Goal: Transaction & Acquisition: Purchase product/service

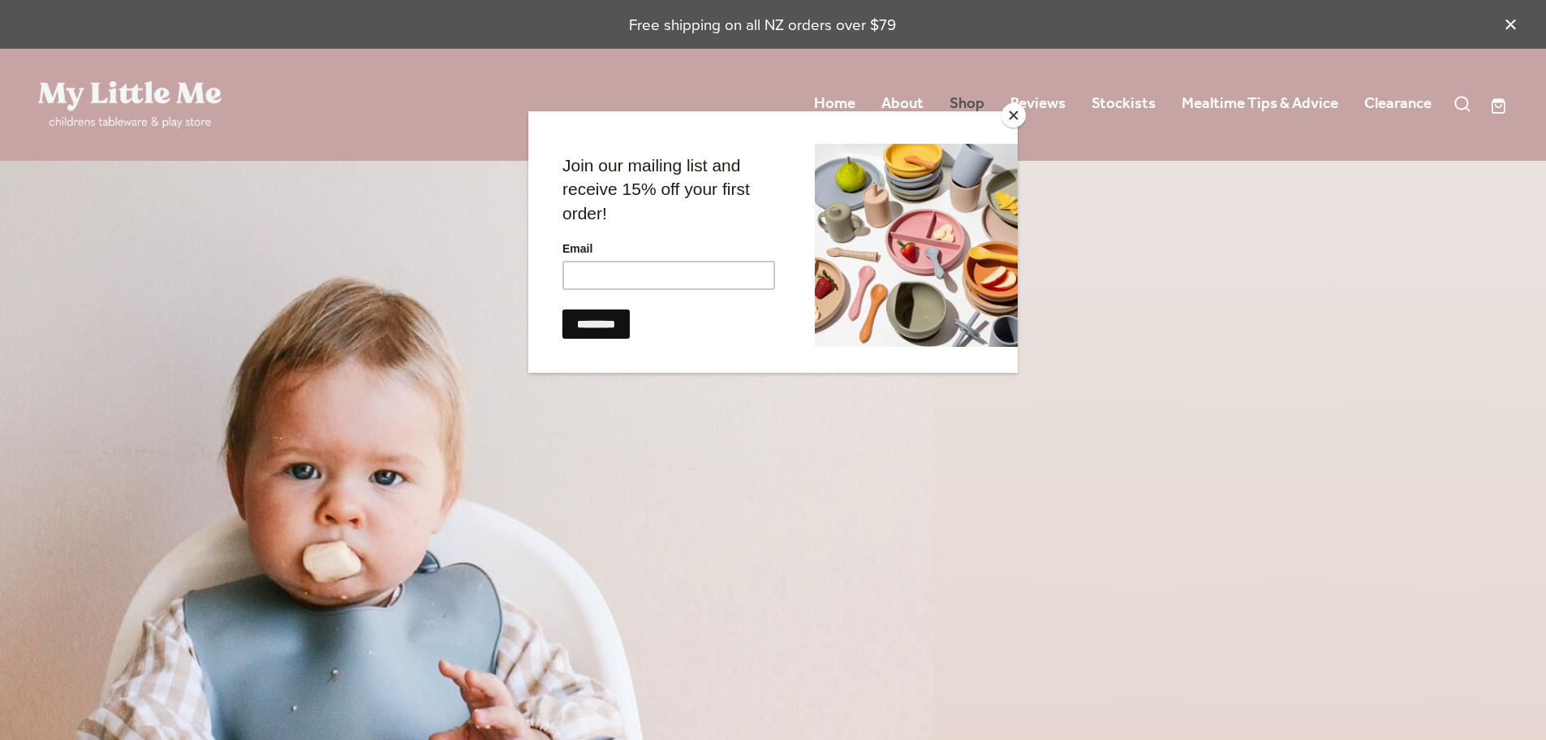
click at [967, 101] on div at bounding box center [773, 370] width 1546 height 740
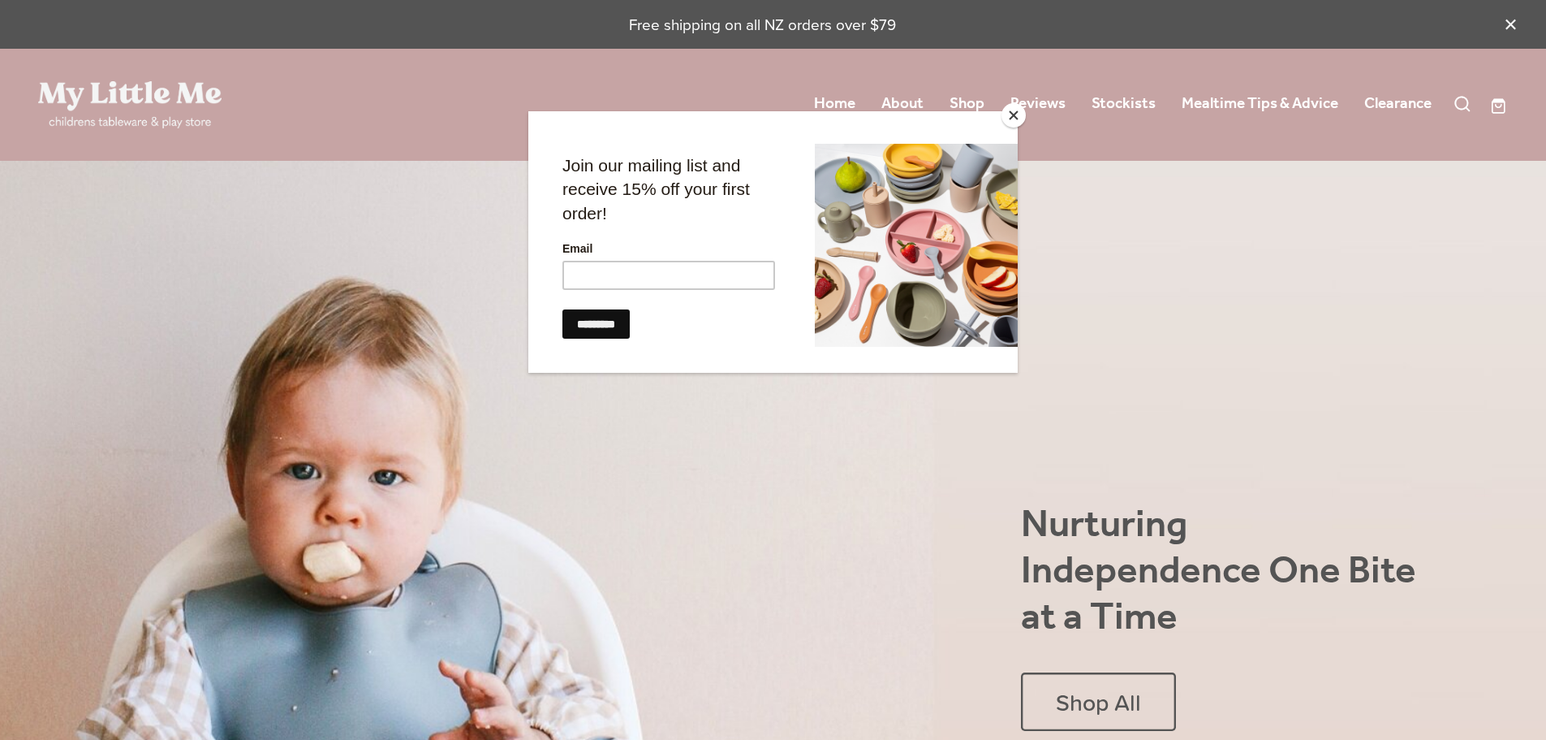
click at [1015, 115] on button "Close" at bounding box center [1014, 115] width 24 height 24
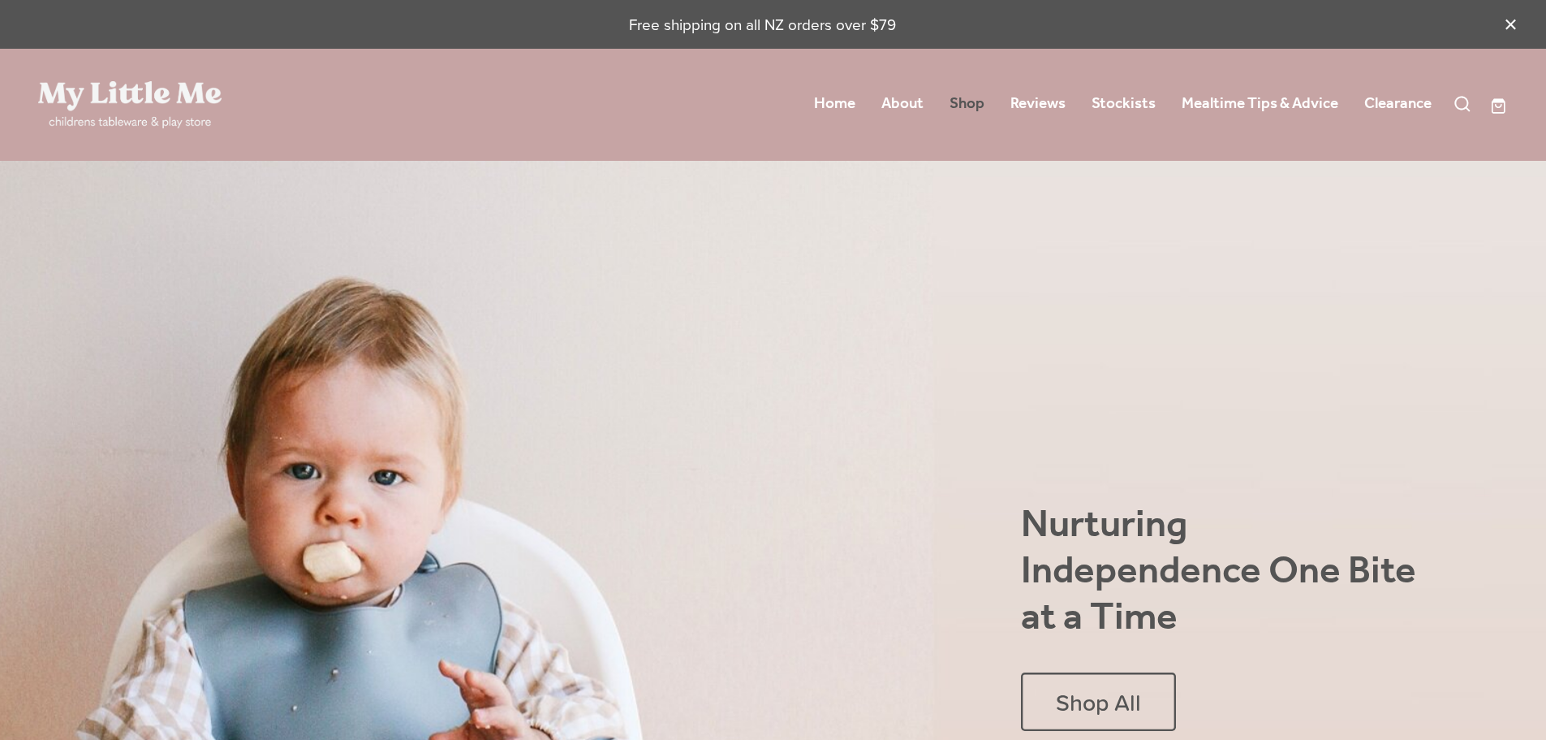
click at [964, 104] on link "Shop" at bounding box center [967, 103] width 35 height 29
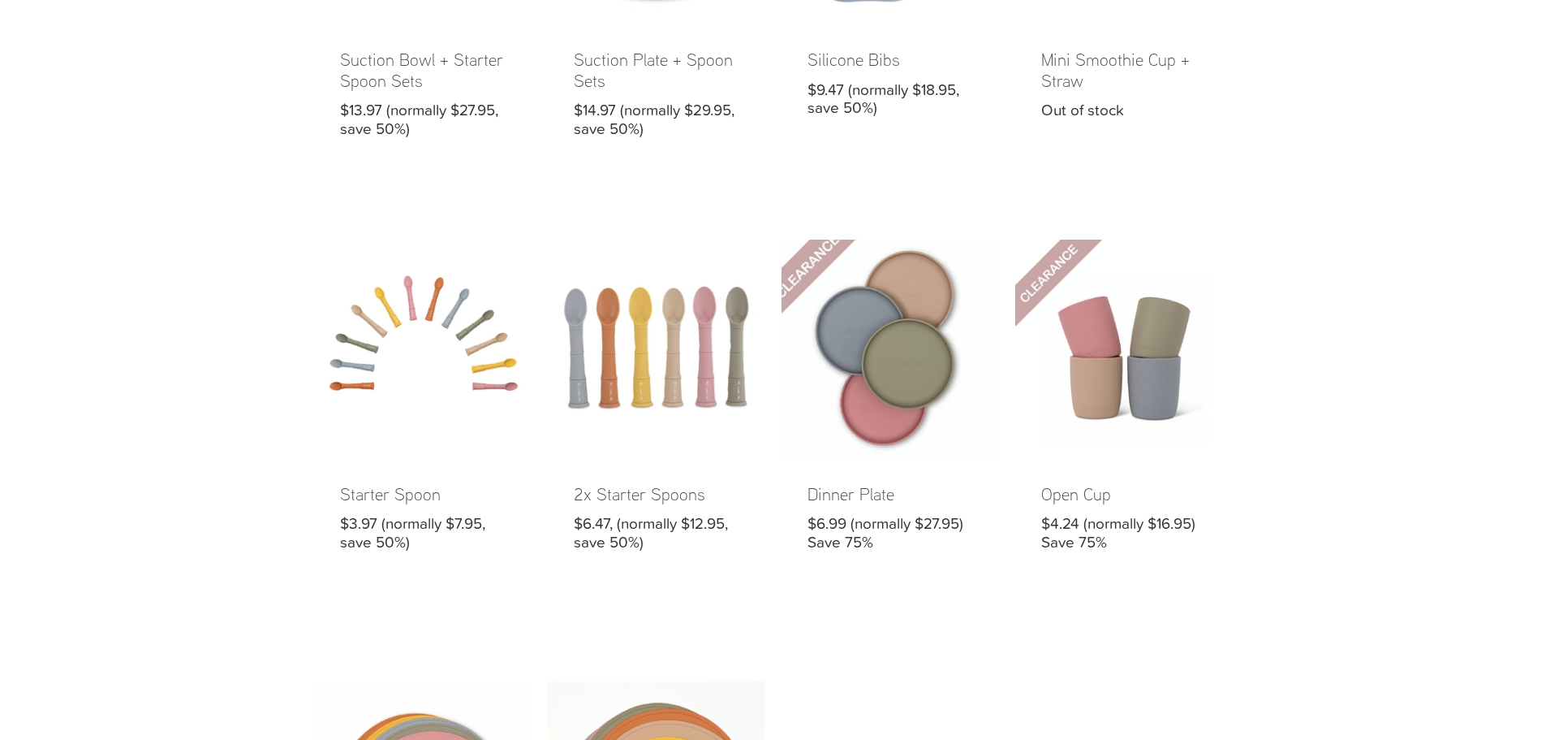
scroll to position [808, 0]
click at [887, 361] on link at bounding box center [891, 410] width 218 height 338
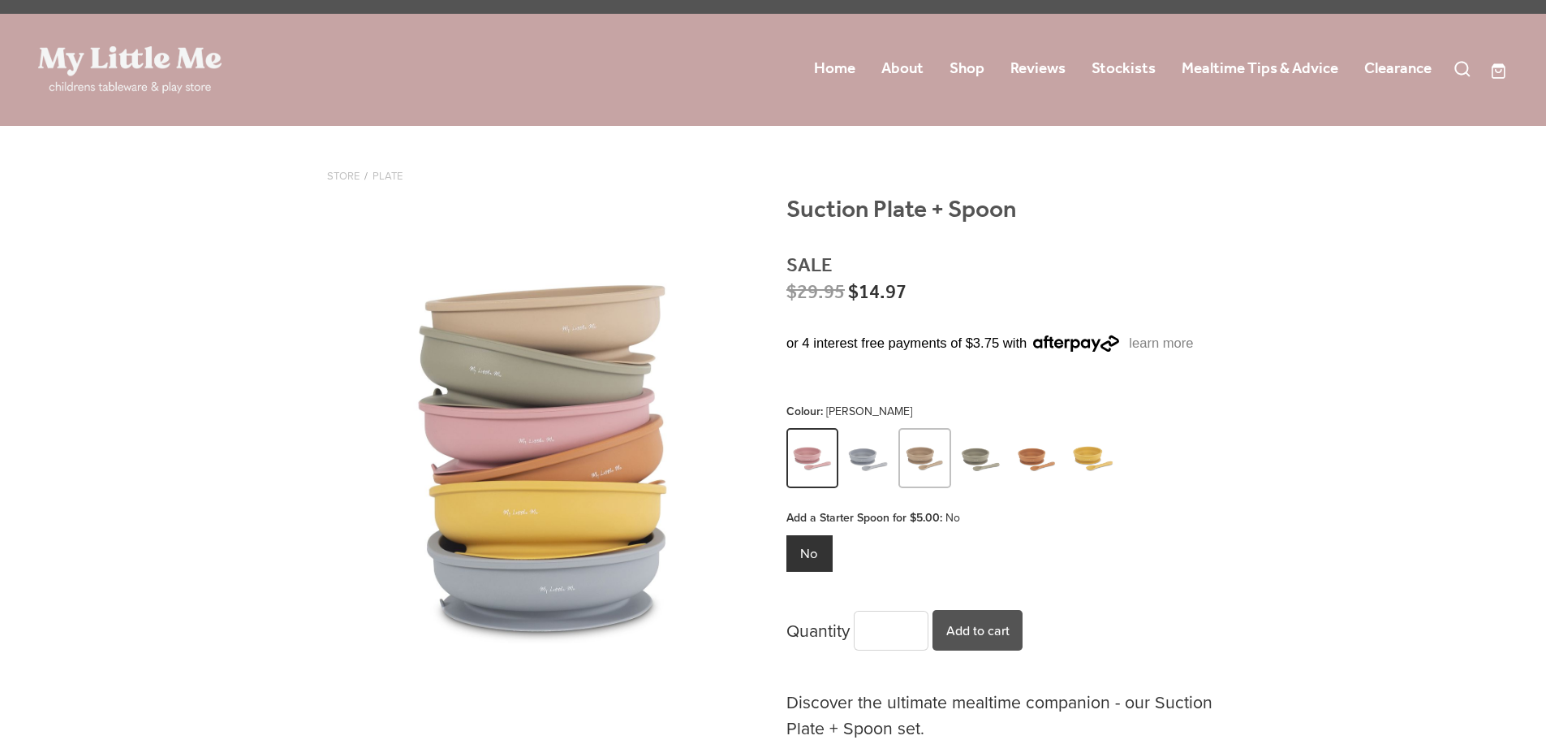
scroll to position [36, 0]
click at [921, 461] on img at bounding box center [925, 459] width 45 height 57
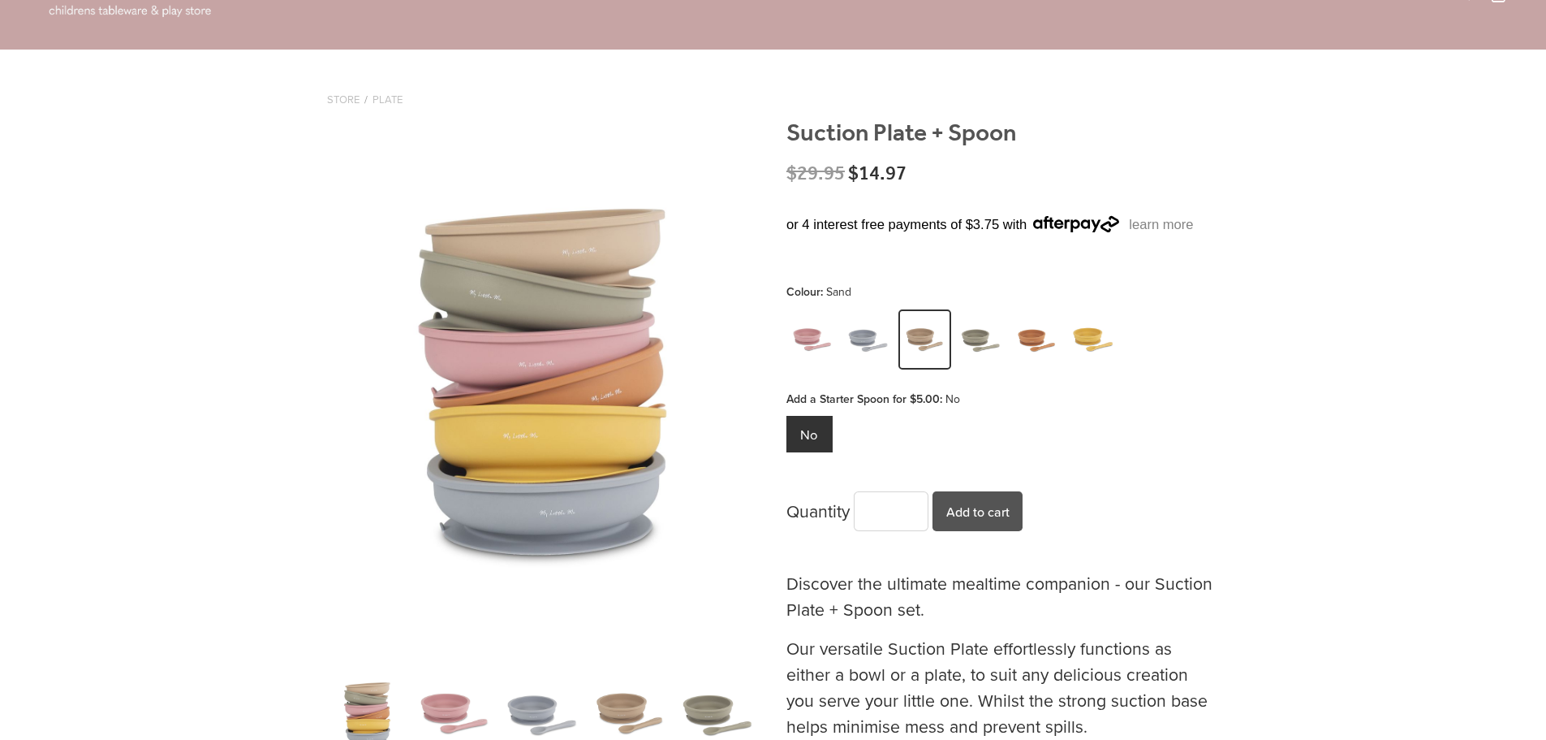
scroll to position [107, 0]
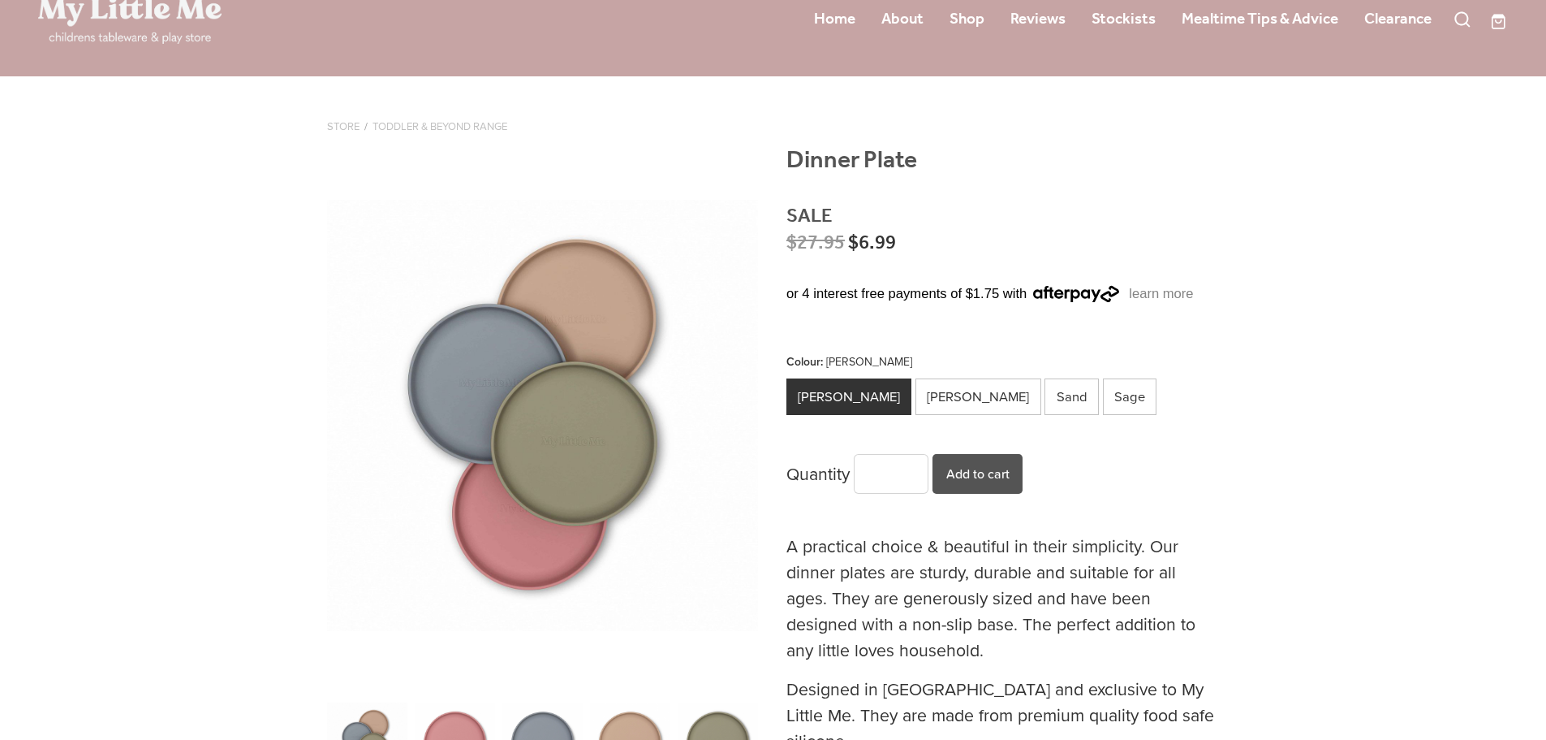
scroll to position [67, 0]
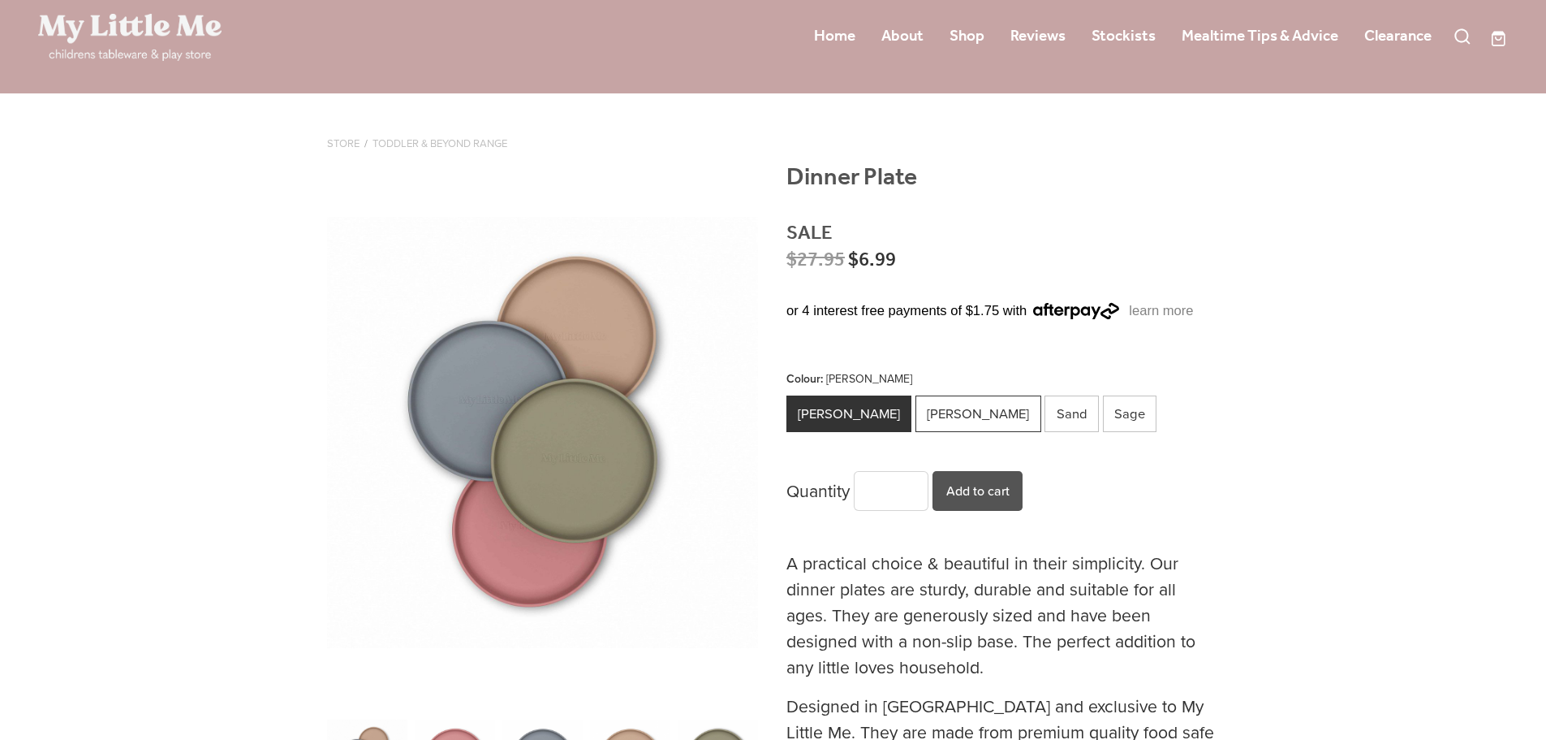
click at [940, 408] on div "[PERSON_NAME]" at bounding box center [979, 413] width 126 height 37
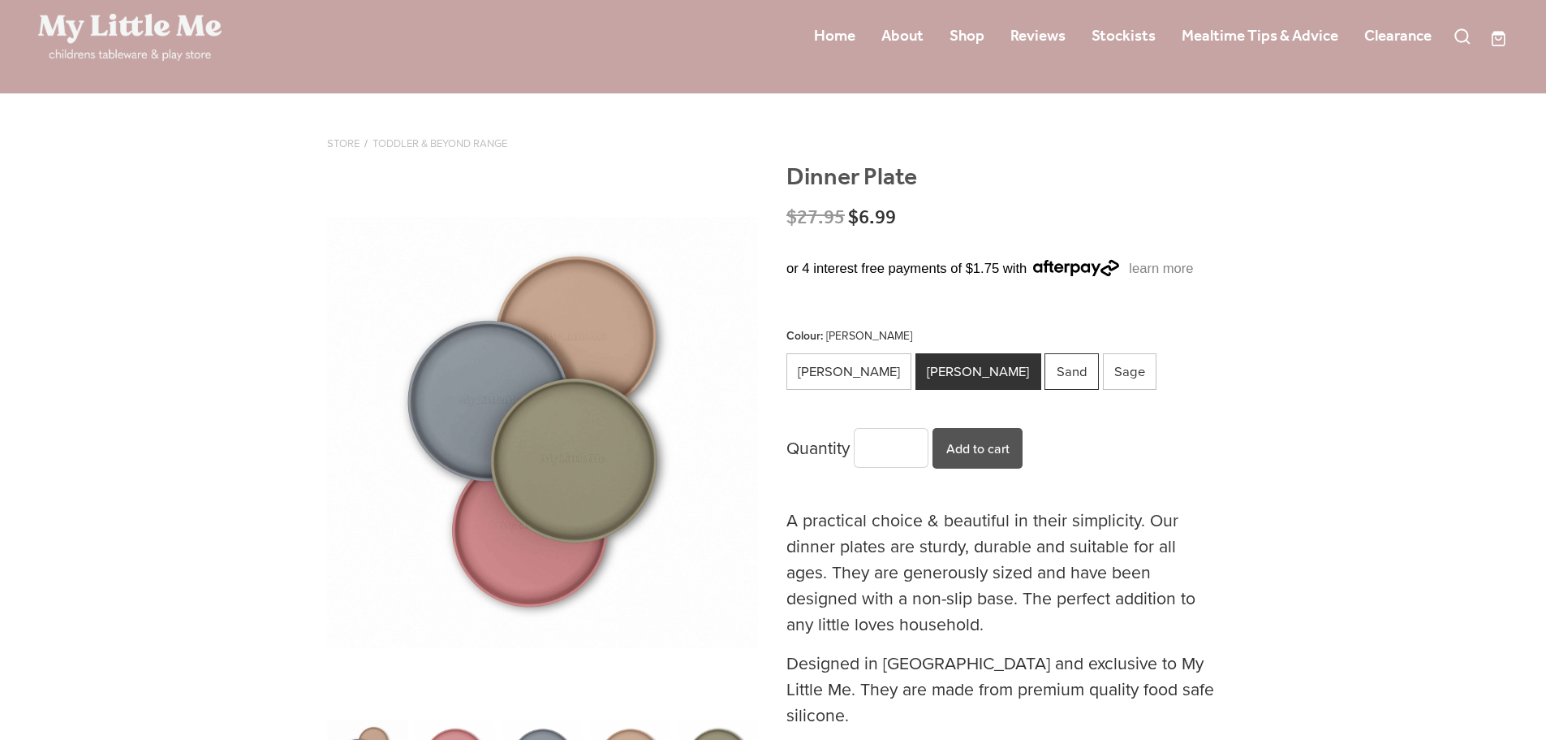
click at [1045, 373] on div "Sand" at bounding box center [1072, 371] width 54 height 37
click at [1103, 373] on div "Sage" at bounding box center [1130, 371] width 54 height 37
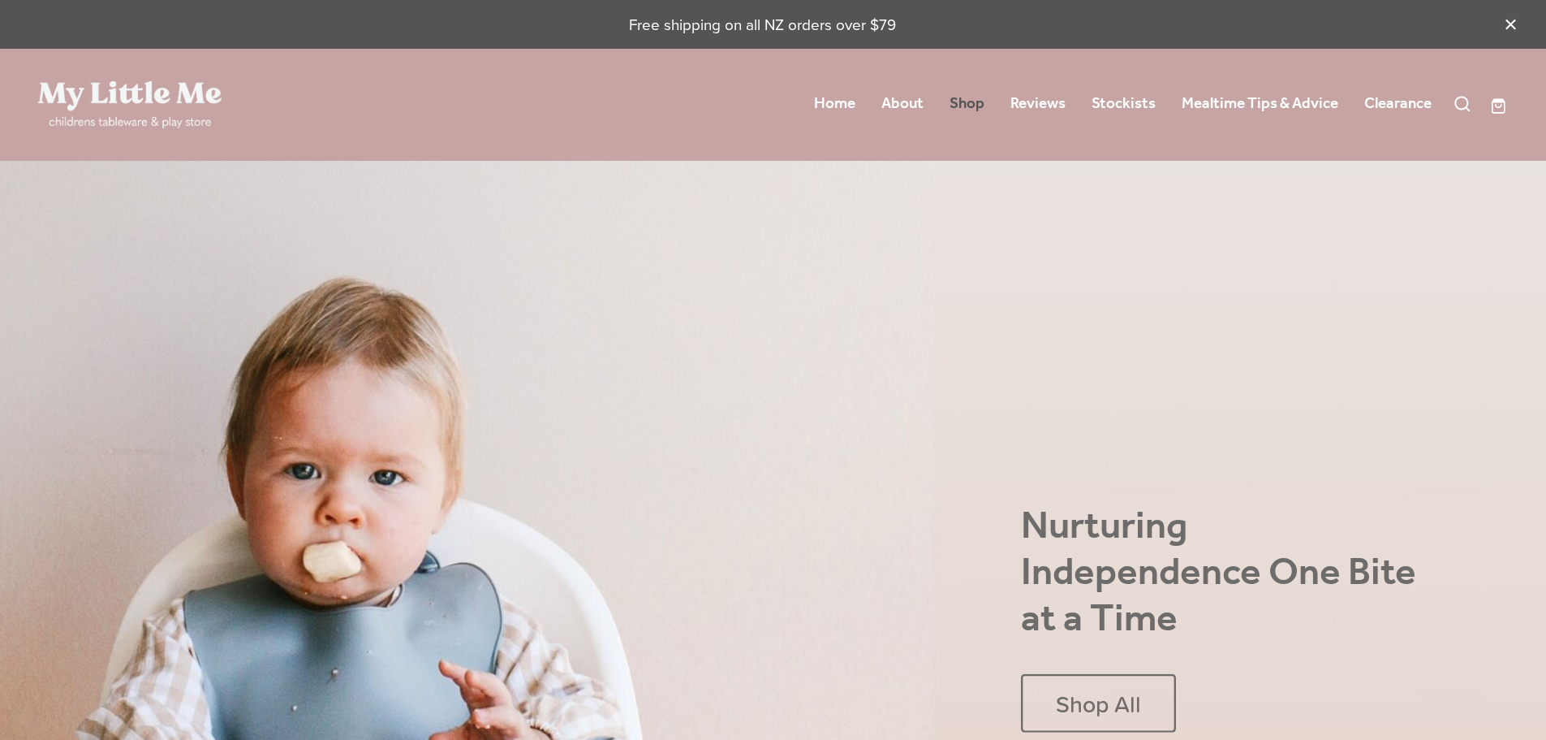
click at [954, 106] on link "Shop" at bounding box center [967, 103] width 35 height 29
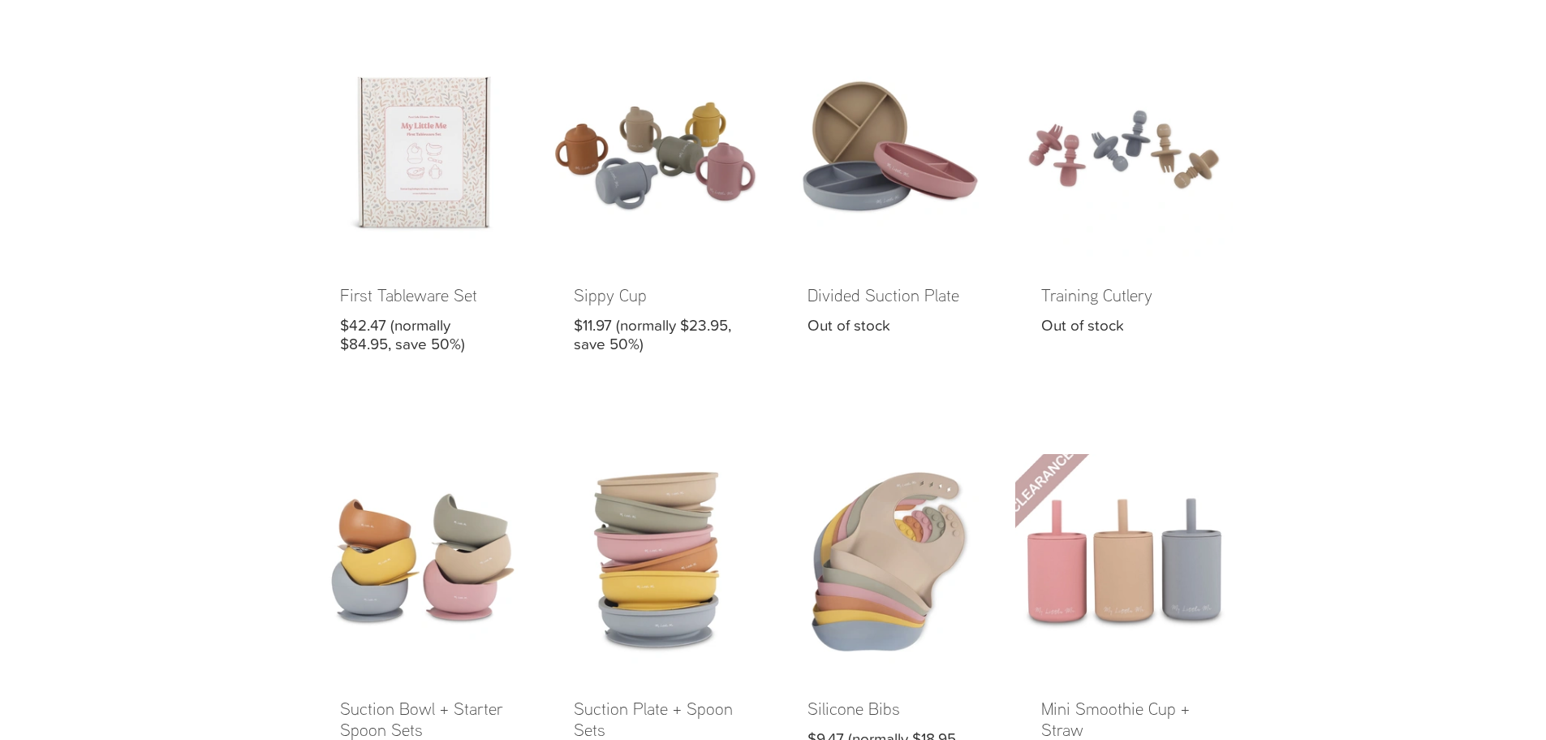
scroll to position [160, 0]
click at [1124, 568] on link at bounding box center [1125, 634] width 218 height 359
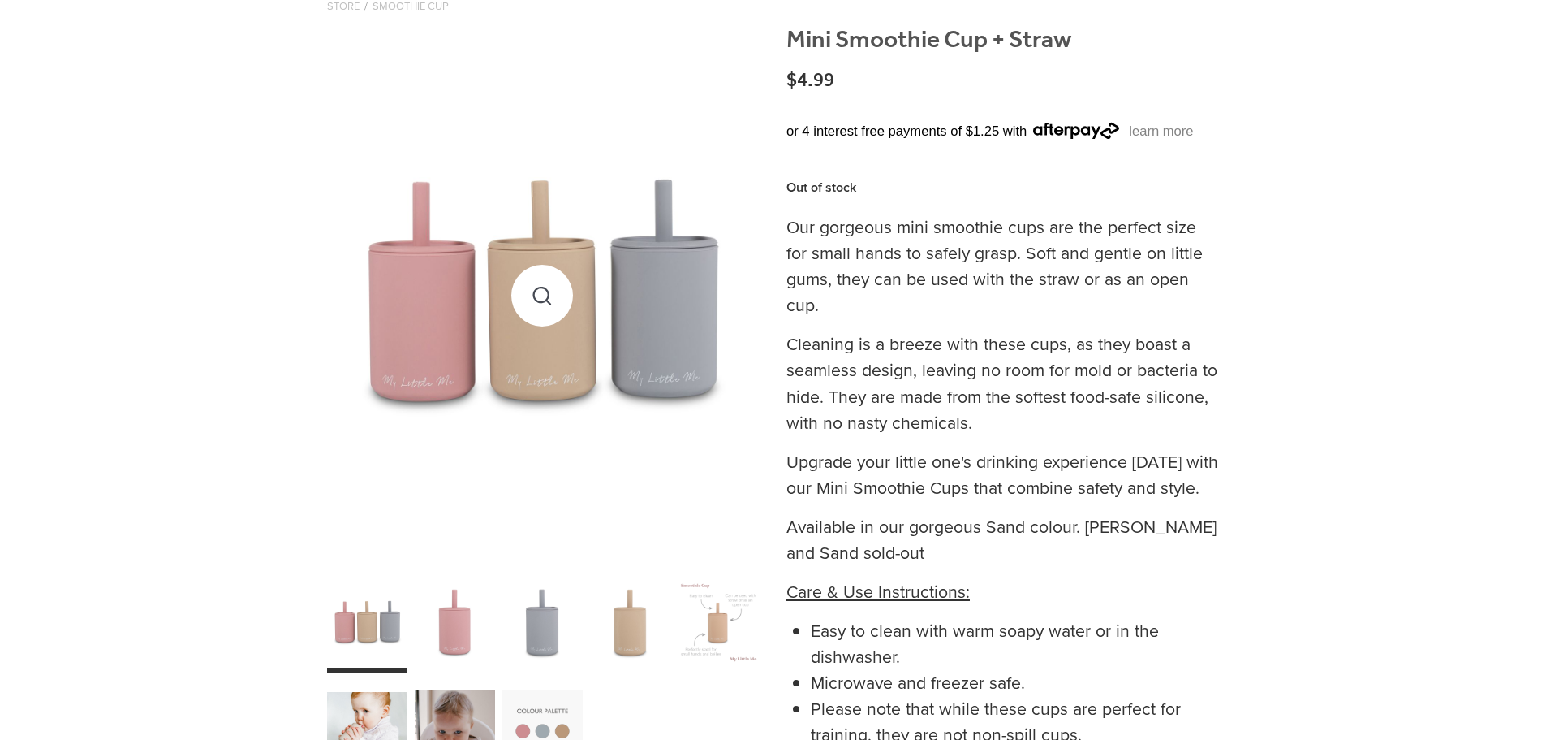
scroll to position [209, 0]
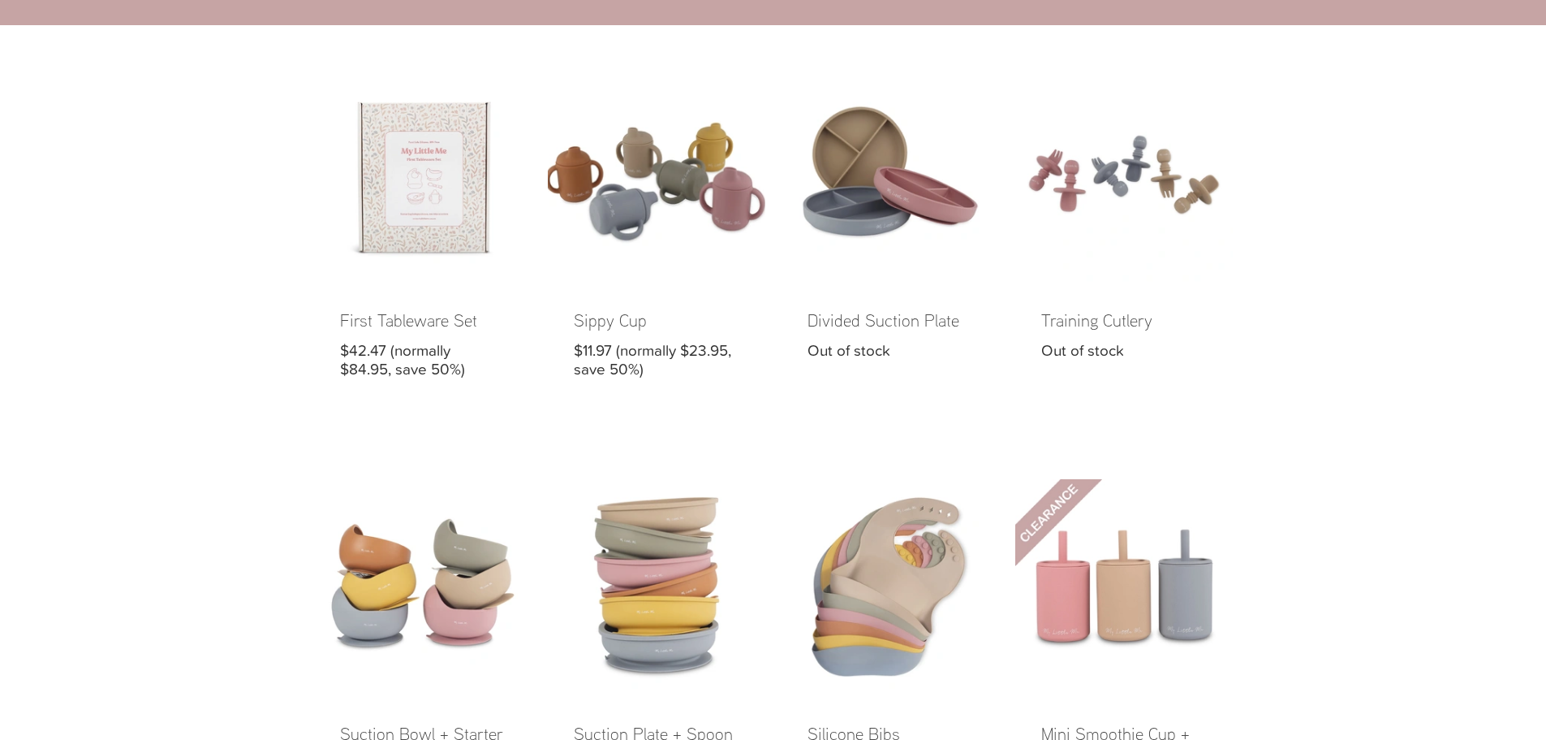
scroll to position [135, 0]
click at [657, 181] on link at bounding box center [657, 236] width 218 height 338
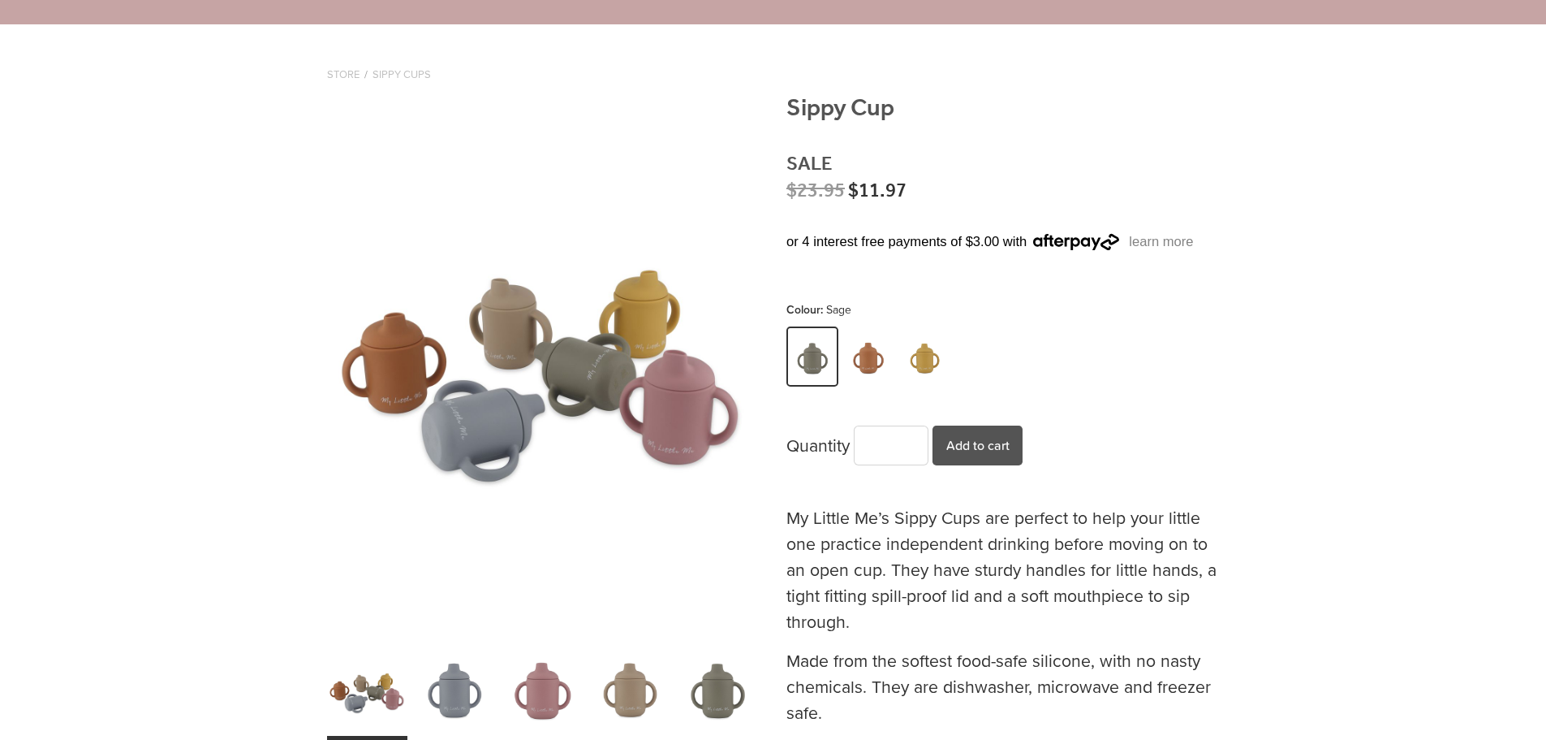
scroll to position [137, 0]
